Goal: Book appointment/travel/reservation

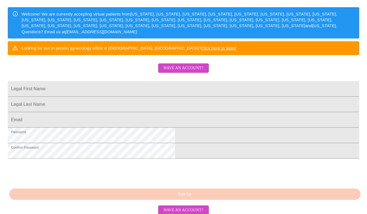
scroll to position [127, 0]
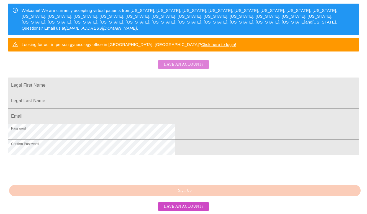
click at [191, 61] on span "Have an account?" at bounding box center [184, 64] width 40 height 7
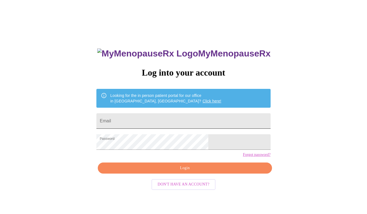
click at [146, 119] on input "Email" at bounding box center [183, 120] width 174 height 15
type input "[EMAIL_ADDRESS][DOMAIN_NAME]"
click at [160, 172] on span "Login" at bounding box center [184, 168] width 161 height 7
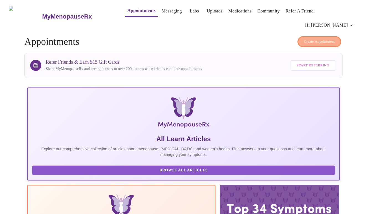
click at [317, 38] on span "Create Appointment" at bounding box center [319, 41] width 31 height 6
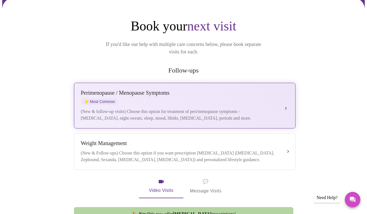
scroll to position [58, 0]
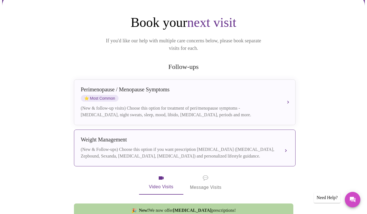
click at [210, 146] on div "(New & Follow-ups) Choose this option if you want prescription [MEDICAL_DATA] (…" at bounding box center [179, 152] width 196 height 13
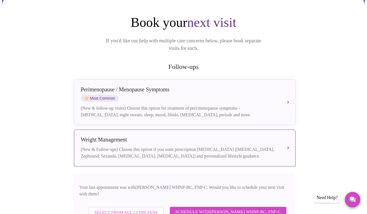
click at [136, 209] on span "Select from All Clinicians" at bounding box center [125, 212] width 63 height 7
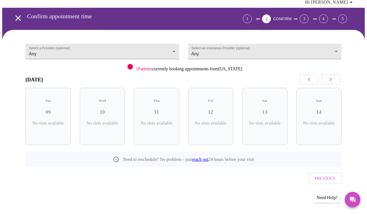
scroll to position [4, 0]
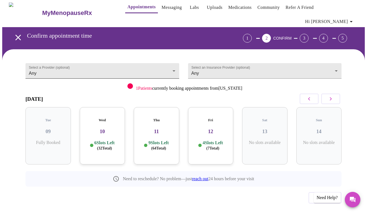
click at [156, 63] on body "MyMenopauseRx Appointments Messaging Labs Uploads Medications Community Refer a…" at bounding box center [183, 115] width 362 height 232
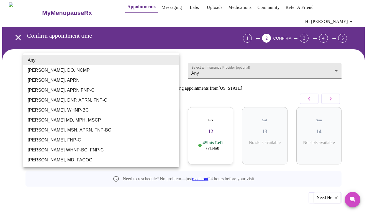
click at [141, 92] on li "[PERSON_NAME], APRN FNP-C" at bounding box center [101, 90] width 156 height 10
type input "[PERSON_NAME], APRN FNP-C"
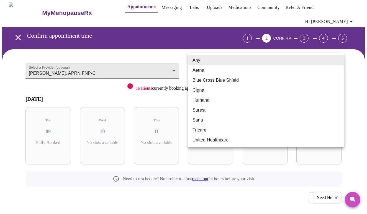
click at [206, 63] on body "MyMenopauseRx Appointments Messaging Labs Uploads Medications Community Refer a…" at bounding box center [183, 115] width 362 height 232
click at [200, 81] on li "Blue Cross Blue Shield" at bounding box center [266, 80] width 156 height 10
type input "Blue Cross Blue Shield"
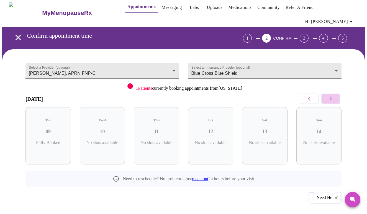
click at [333, 95] on icon "button" at bounding box center [330, 98] width 7 height 7
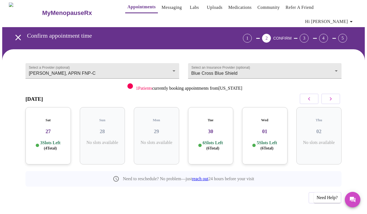
click at [46, 126] on div "Sat 27 3 Slots Left ( 4 Total)" at bounding box center [47, 135] width 45 height 57
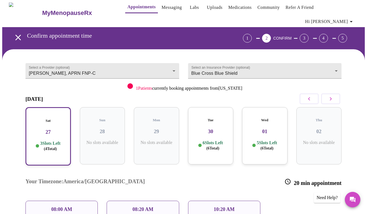
click at [233, 206] on p "10:20 AM" at bounding box center [223, 209] width 21 height 6
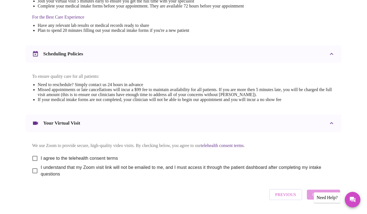
scroll to position [189, 0]
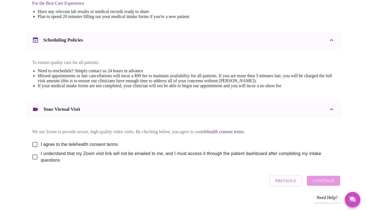
click at [33, 141] on input "I agree to the telehealth consent terms" at bounding box center [35, 145] width 12 height 12
checkbox input "true"
click at [31, 154] on input "I understand that my Zoom visit link will not be emailed to me, and I must acce…" at bounding box center [35, 157] width 12 height 12
checkbox input "true"
click at [327, 181] on span "Continue" at bounding box center [323, 180] width 22 height 7
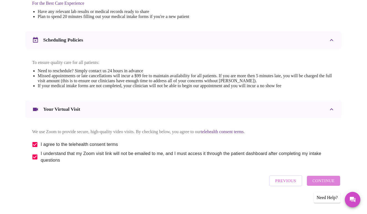
scroll to position [22, 0]
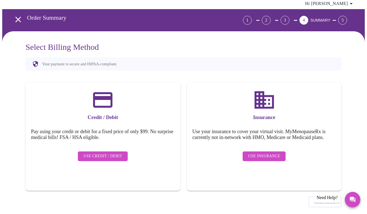
click at [107, 153] on span "Use Credit / Debit" at bounding box center [102, 156] width 39 height 7
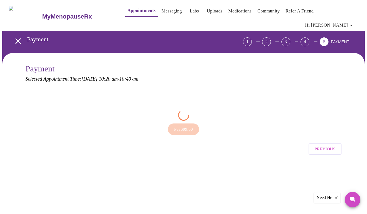
scroll to position [0, 0]
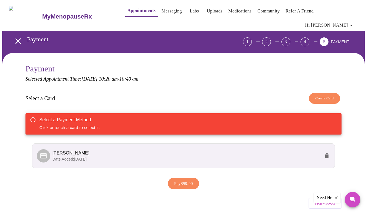
click at [15, 38] on icon "open drawer" at bounding box center [18, 41] width 6 height 6
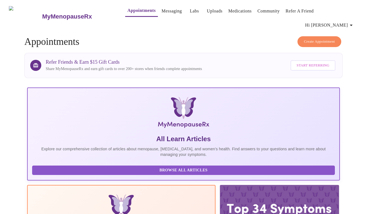
click at [313, 38] on span "Create Appointment" at bounding box center [319, 41] width 31 height 6
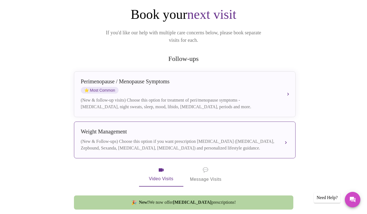
scroll to position [72, 0]
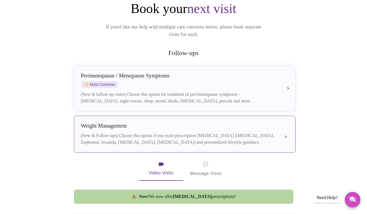
click at [219, 132] on div "(New & Follow-ups) Choose this option if you want prescription weight managemen…" at bounding box center [179, 138] width 196 height 13
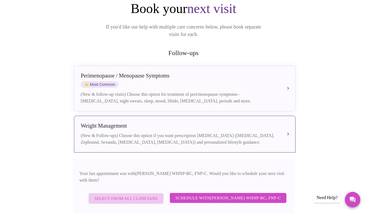
click at [143, 195] on span "Select from All Clinicians" at bounding box center [125, 198] width 63 height 7
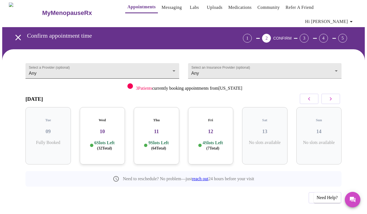
click at [111, 61] on body "MyMenopauseRx Appointments Messaging Labs Uploads Medications Community Refer a…" at bounding box center [183, 115] width 362 height 232
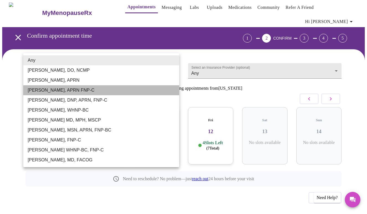
click at [88, 92] on li "Kelly Perisin, APRN FNP-C" at bounding box center [101, 90] width 156 height 10
type input "Kelly Perisin, APRN FNP-C"
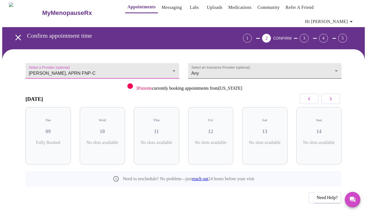
click at [208, 57] on body "MyMenopauseRx Appointments Messaging Labs Uploads Medications Community Refer a…" at bounding box center [183, 115] width 362 height 232
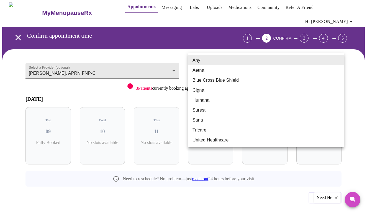
click at [202, 79] on li "Blue Cross Blue Shield" at bounding box center [266, 80] width 156 height 10
type input "Blue Cross Blue Shield"
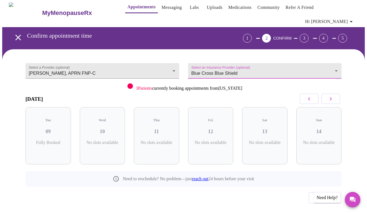
click at [336, 94] on button "button" at bounding box center [330, 99] width 19 height 11
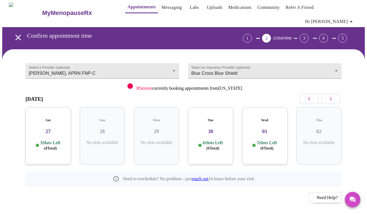
click at [49, 127] on div "Sat 27 3 Slots Left ( 4 Total)" at bounding box center [47, 135] width 45 height 57
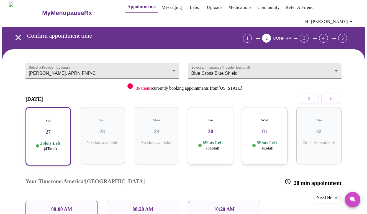
click at [209, 201] on div "10:20 AM" at bounding box center [224, 209] width 72 height 17
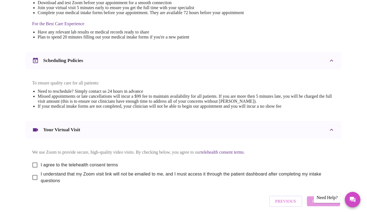
scroll to position [189, 0]
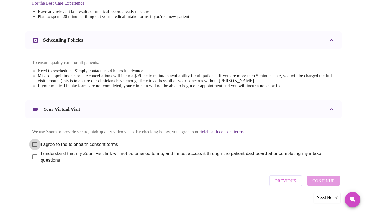
click at [34, 140] on input "I agree to the telehealth consent terms" at bounding box center [35, 145] width 12 height 12
checkbox input "true"
click at [34, 155] on input "I understand that my Zoom visit link will not be emailed to me, and I must acce…" at bounding box center [35, 157] width 12 height 12
checkbox input "true"
click at [333, 179] on span "Continue" at bounding box center [323, 180] width 22 height 7
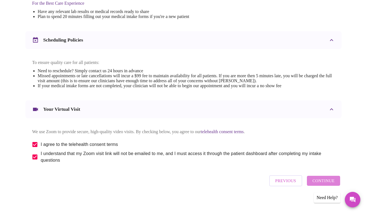
scroll to position [22, 0]
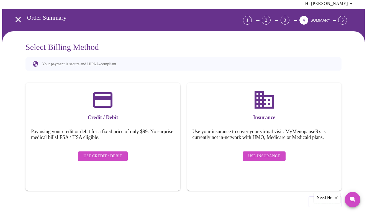
click at [273, 153] on span "Use Insurance" at bounding box center [264, 156] width 32 height 7
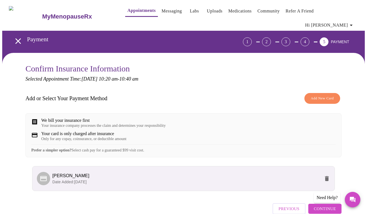
scroll to position [26, 0]
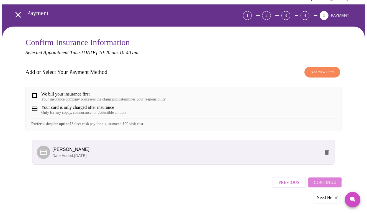
click at [320, 182] on span "Continue" at bounding box center [324, 182] width 22 height 7
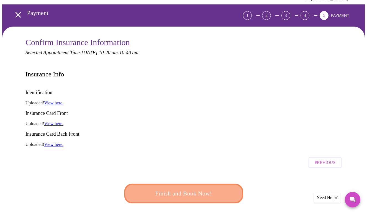
click at [195, 188] on span "Finish and Book Now!" at bounding box center [183, 193] width 102 height 10
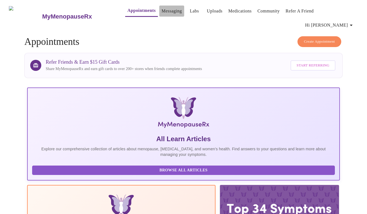
click at [165, 13] on link "Messaging" at bounding box center [171, 11] width 20 height 8
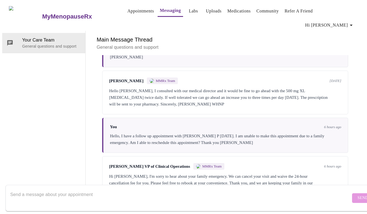
scroll to position [519, 0]
click at [160, 190] on textarea "Send a message about your appointment" at bounding box center [180, 198] width 340 height 18
click at [182, 173] on div "Hi Jessica, I'm sorry to hear about your family emergency. We can cancel your v…" at bounding box center [225, 183] width 232 height 20
click at [77, 191] on textarea "Send a message about your appointment" at bounding box center [180, 198] width 340 height 18
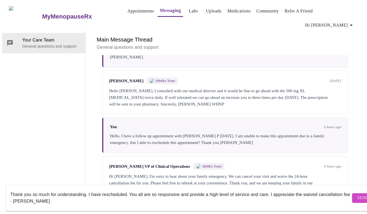
click at [206, 189] on textarea "Thank you so much for understanding. I have rescheduled. You all are so respons…" at bounding box center [180, 198] width 340 height 18
click at [91, 196] on textarea "Thank you so much for understanding. I have rescheduled. You all are so respons…" at bounding box center [180, 198] width 340 height 18
type textarea "Thank you so much for understanding. I have rescheduled. You all are so respons…"
click at [357, 195] on span "Send" at bounding box center [362, 198] width 11 height 7
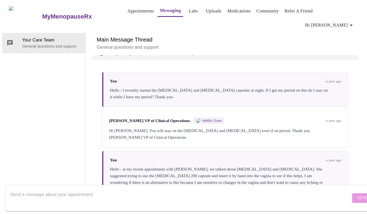
scroll to position [0, 0]
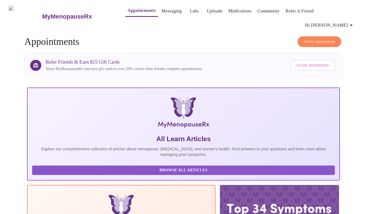
click at [347, 21] on span "Hi Jessica" at bounding box center [329, 25] width 49 height 8
click at [342, 42] on li "Log out" at bounding box center [342, 42] width 25 height 10
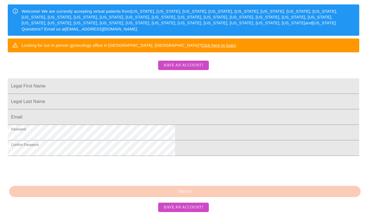
scroll to position [127, 0]
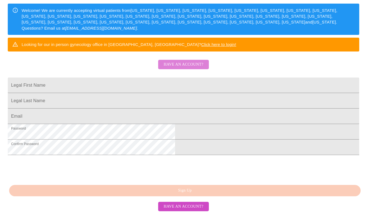
click at [182, 61] on span "Have an account?" at bounding box center [184, 64] width 40 height 7
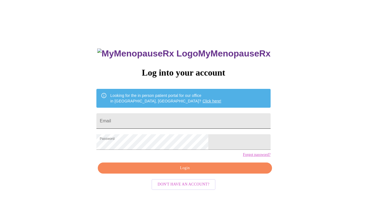
click at [148, 118] on input "Email" at bounding box center [183, 120] width 174 height 15
type input "[EMAIL_ADDRESS][DOMAIN_NAME]"
click at [164, 172] on span "Login" at bounding box center [184, 168] width 161 height 7
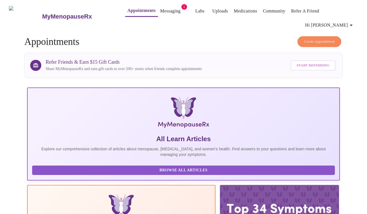
click at [164, 12] on link "Messaging" at bounding box center [170, 11] width 20 height 8
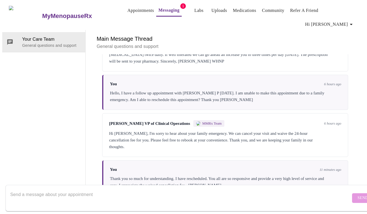
scroll to position [594, 0]
